Goal: Information Seeking & Learning: Learn about a topic

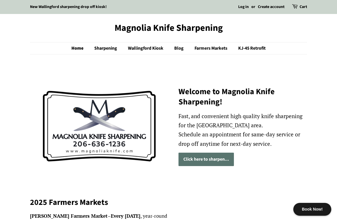
click at [106, 50] on link "Sharpening" at bounding box center [106, 49] width 33 height 12
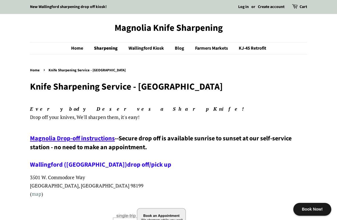
click at [179, 51] on link "Blog" at bounding box center [179, 49] width 19 height 12
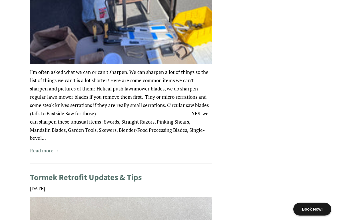
scroll to position [288, 0]
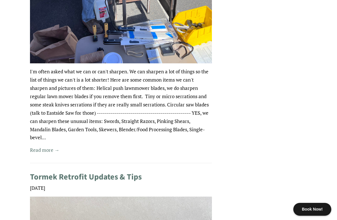
click at [38, 148] on link "Read more →" at bounding box center [44, 150] width 29 height 7
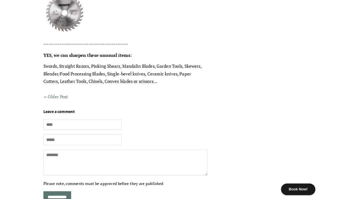
scroll to position [324, 0]
